Goal: Information Seeking & Learning: Learn about a topic

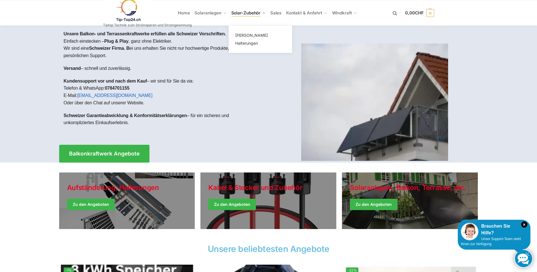
click at [241, 12] on span "Solar-Zubehör" at bounding box center [245, 12] width 29 height 5
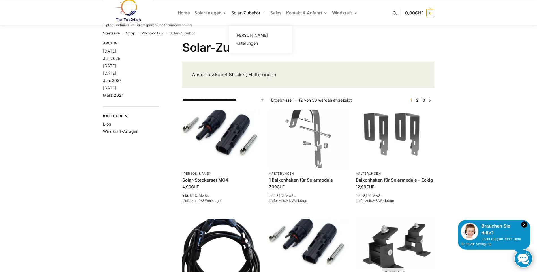
click at [246, 13] on span "Solar-Zubehör" at bounding box center [245, 12] width 29 height 5
click at [247, 43] on span "Halterungen" at bounding box center [246, 43] width 23 height 5
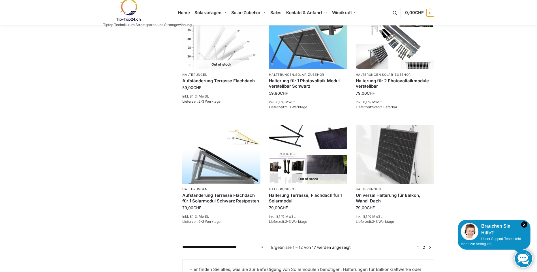
scroll to position [425, 0]
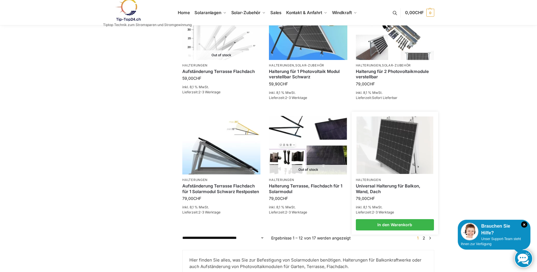
click at [415, 157] on img at bounding box center [394, 145] width 77 height 57
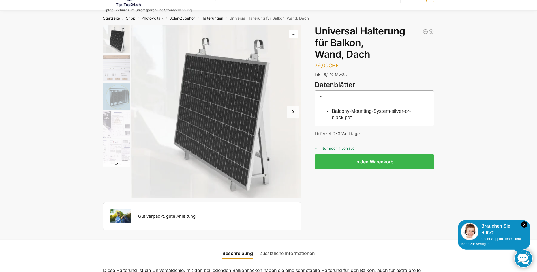
scroll to position [28, 0]
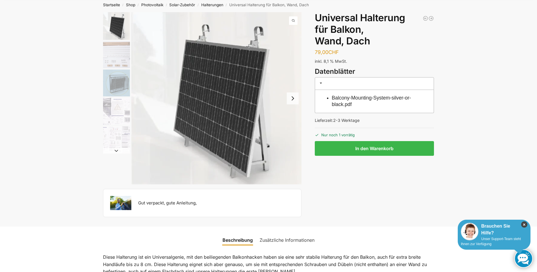
click at [522, 226] on icon "×" at bounding box center [524, 225] width 6 height 6
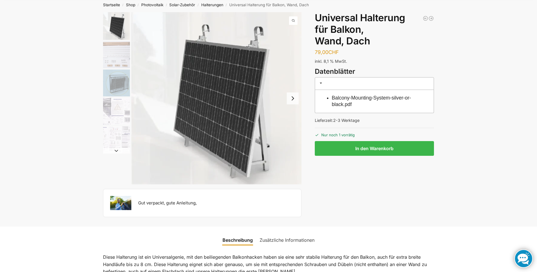
click at [292, 99] on button "Next slide" at bounding box center [293, 99] width 12 height 12
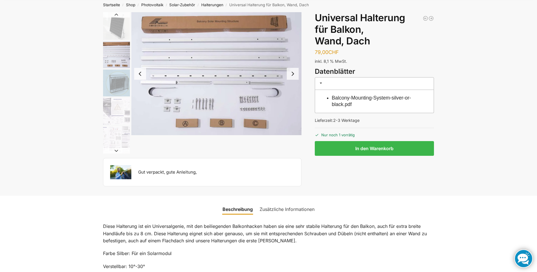
click at [140, 74] on button "Previous slide" at bounding box center [140, 74] width 12 height 12
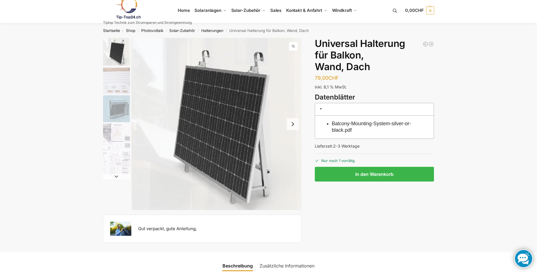
scroll to position [0, 0]
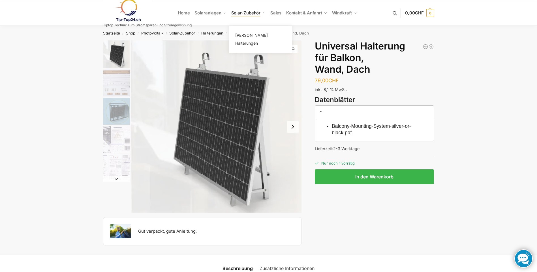
click at [249, 12] on span "Solar-Zubehör" at bounding box center [245, 12] width 29 height 5
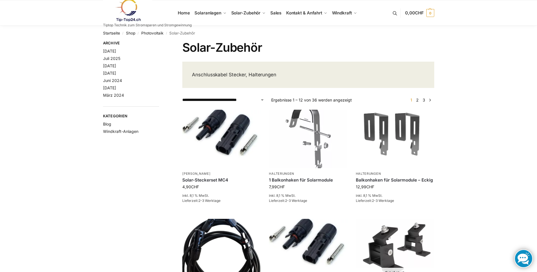
click at [186, 12] on link at bounding box center [147, 10] width 89 height 23
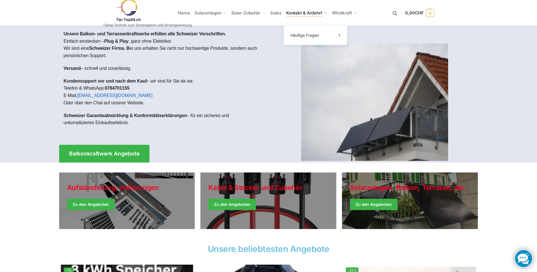
click at [300, 12] on span "Kontakt & Anfahrt" at bounding box center [304, 12] width 36 height 5
